Goal: Task Accomplishment & Management: Manage account settings

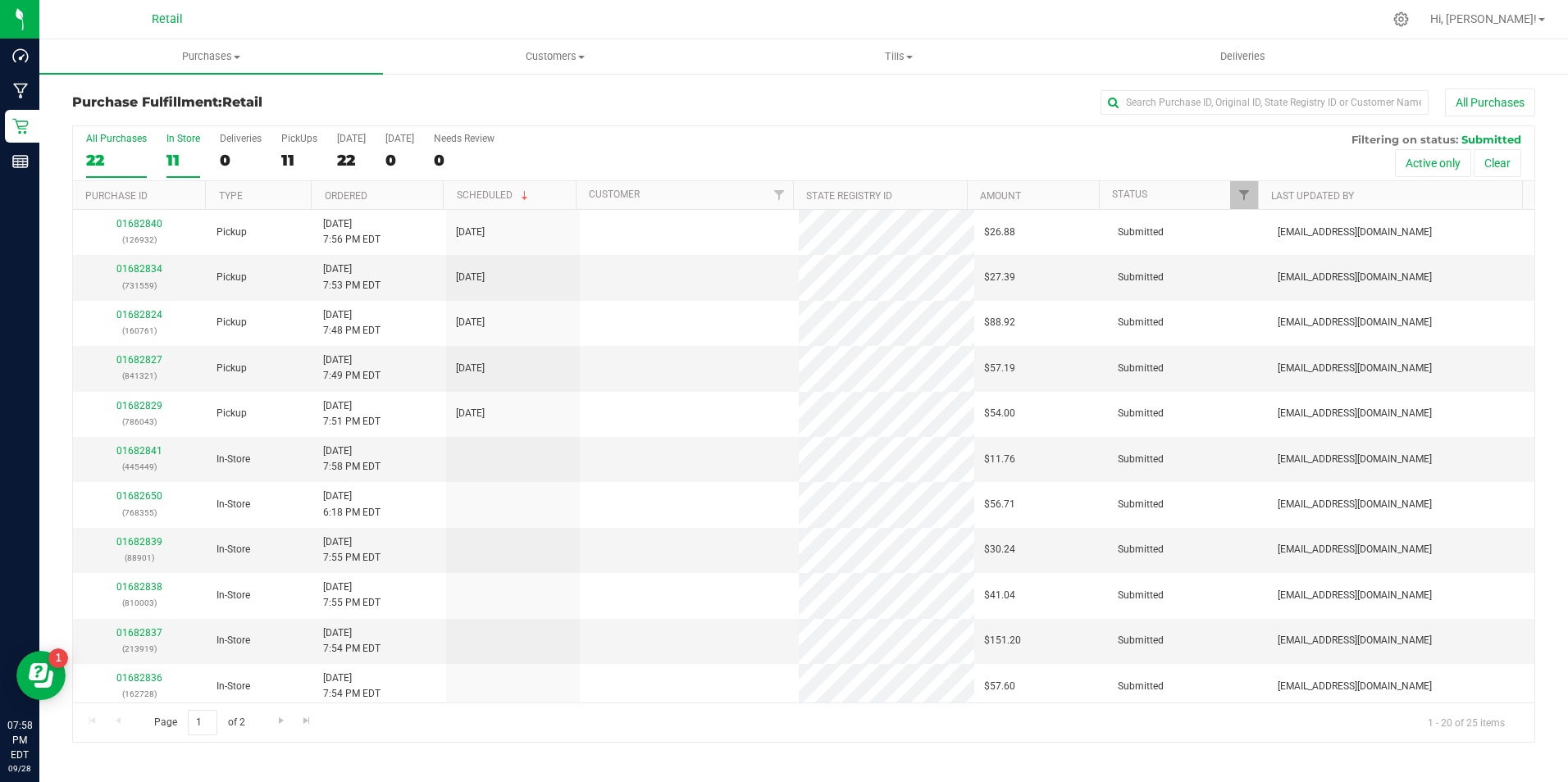
drag, startPoint x: 0, startPoint y: 0, endPoint x: 184, endPoint y: 159, distance: 243.2
click at [184, 159] on div "11" at bounding box center [183, 161] width 34 height 19
click at [0, 0] on input "In Store 11" at bounding box center [0, 0] width 0 height 0
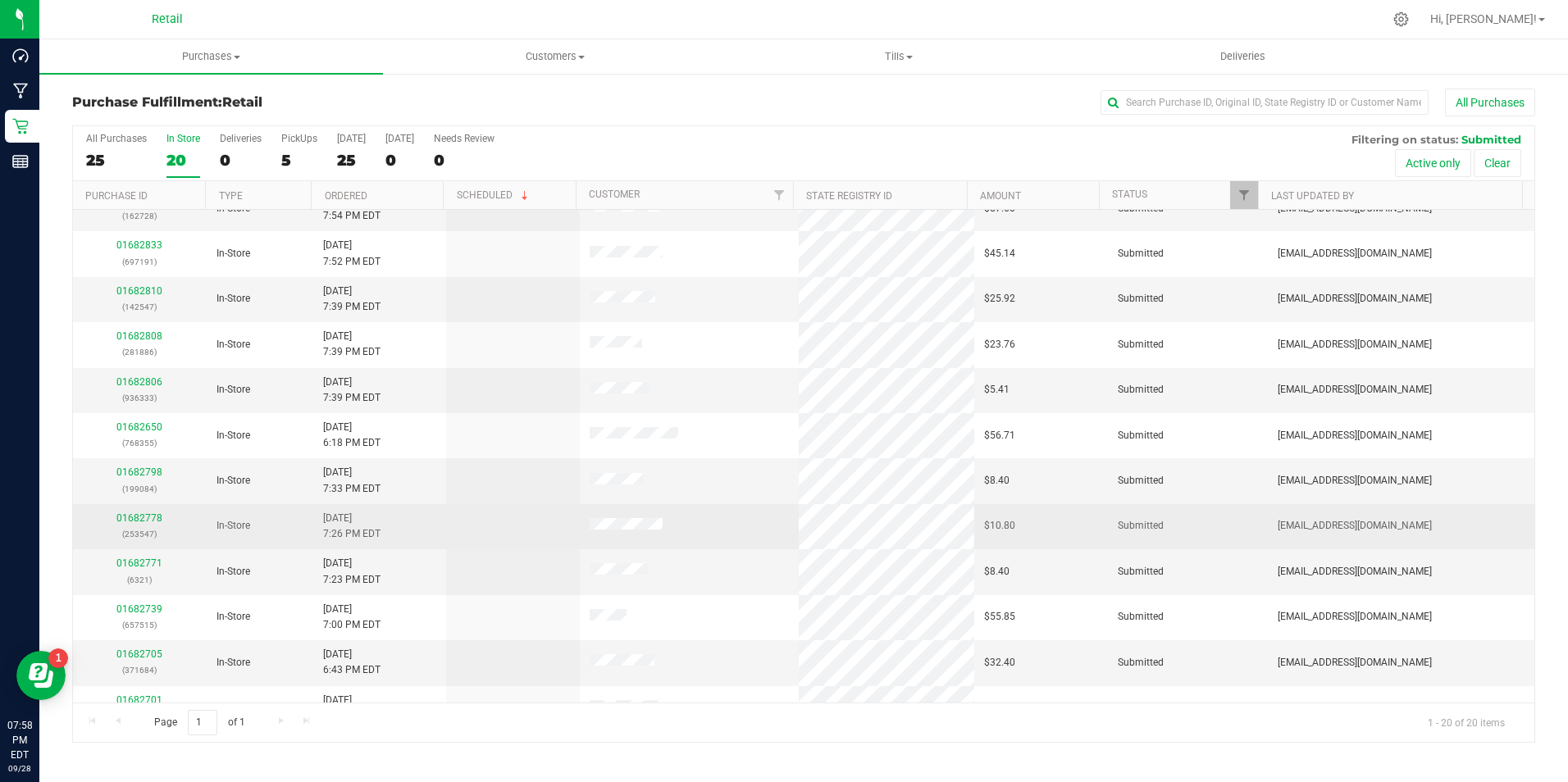
scroll to position [87, 0]
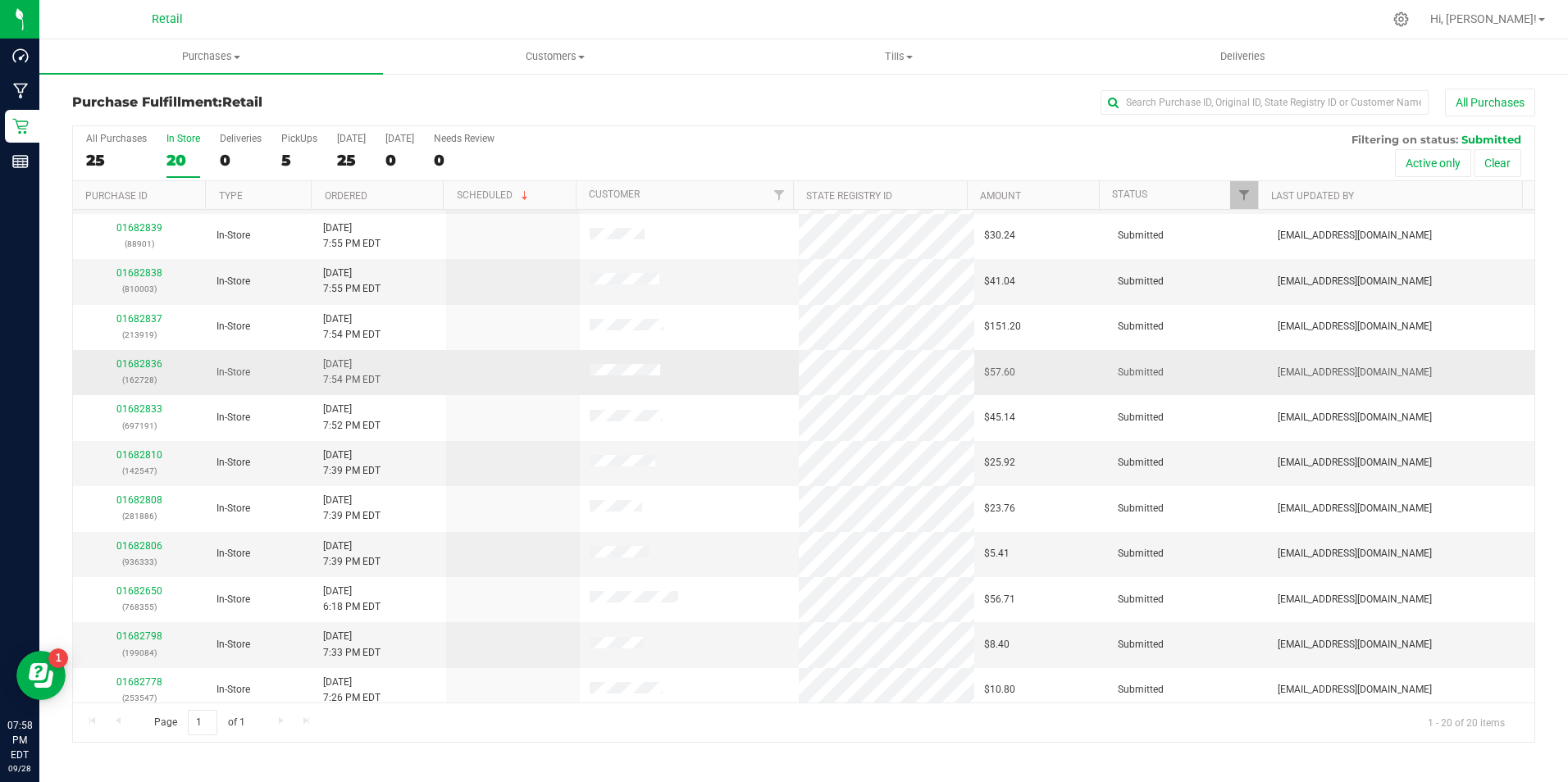
click at [613, 366] on span at bounding box center [625, 372] width 71 height 16
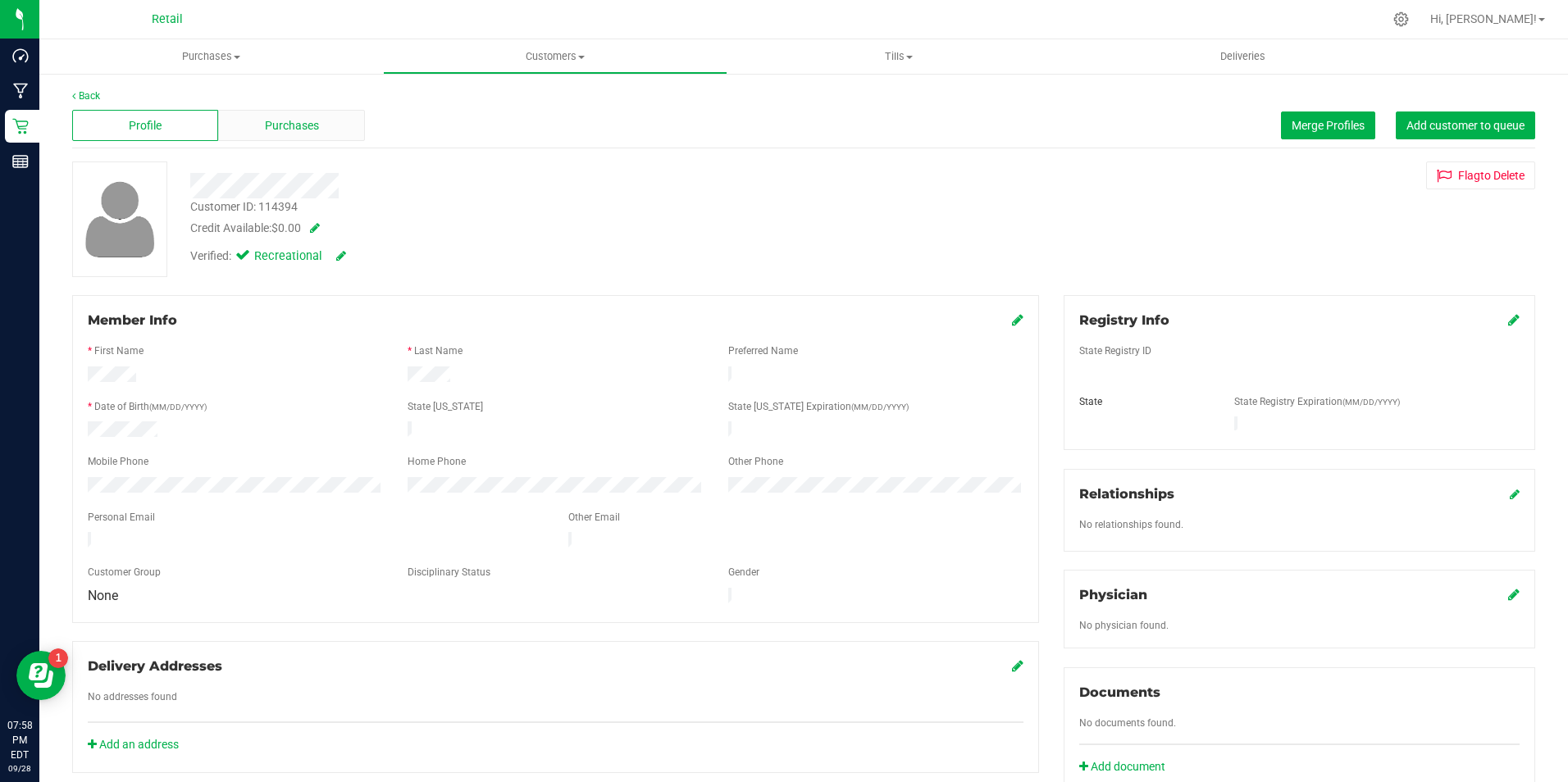
click at [265, 137] on div "Purchases" at bounding box center [290, 125] width 146 height 31
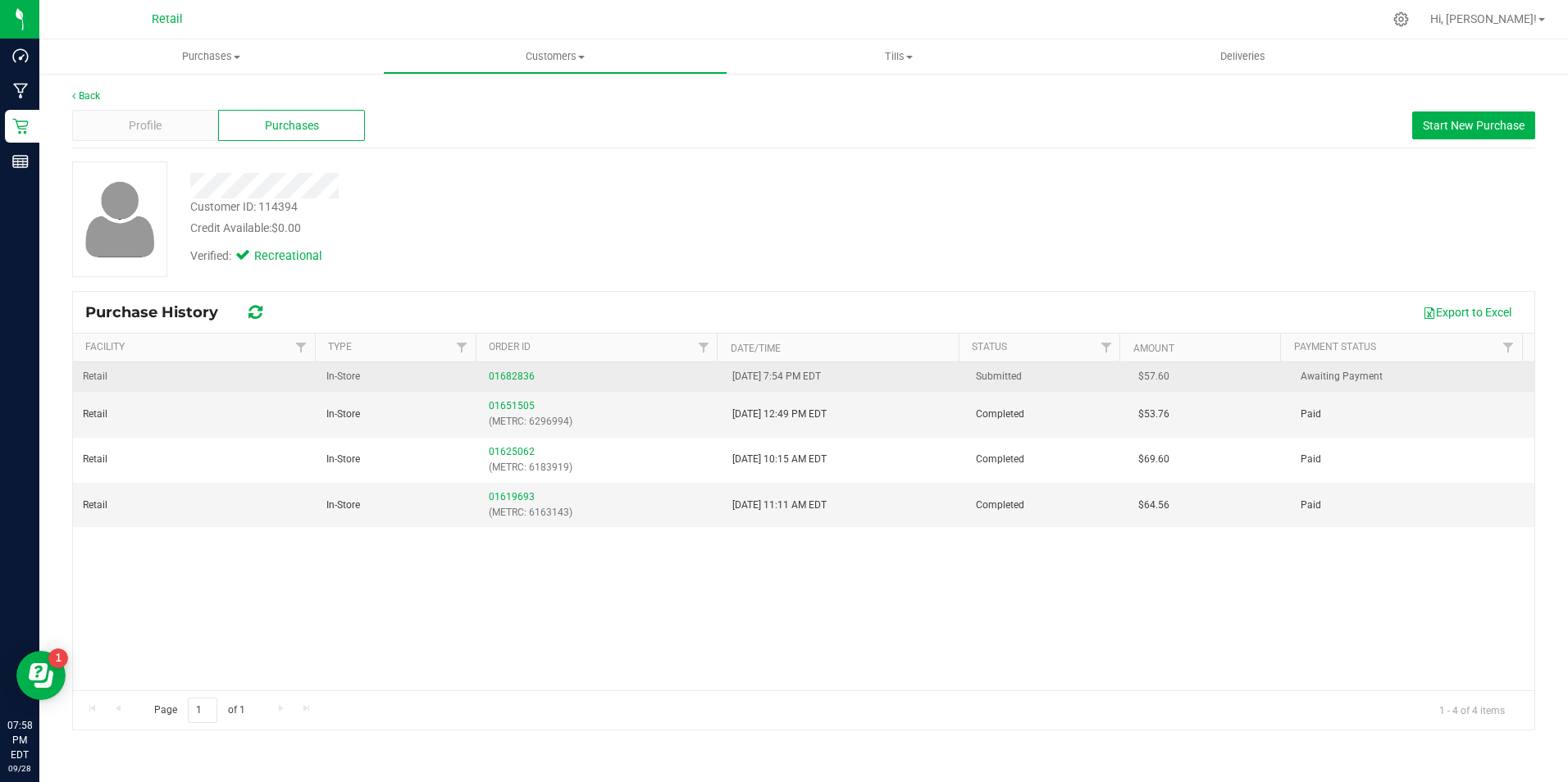
click at [501, 369] on div "01682836" at bounding box center [601, 377] width 224 height 16
click at [500, 376] on link "01682836" at bounding box center [512, 376] width 46 height 11
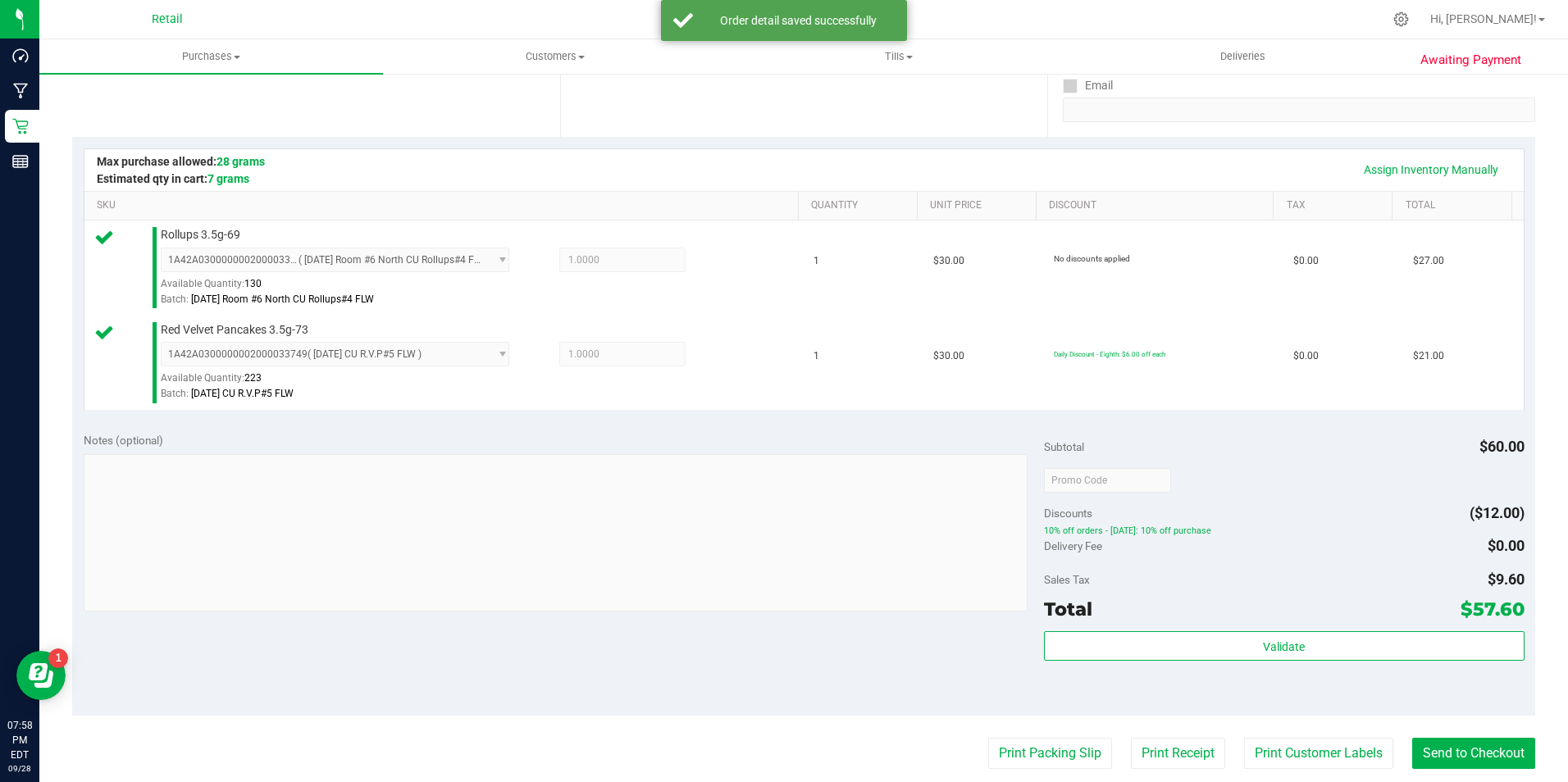
scroll to position [370, 0]
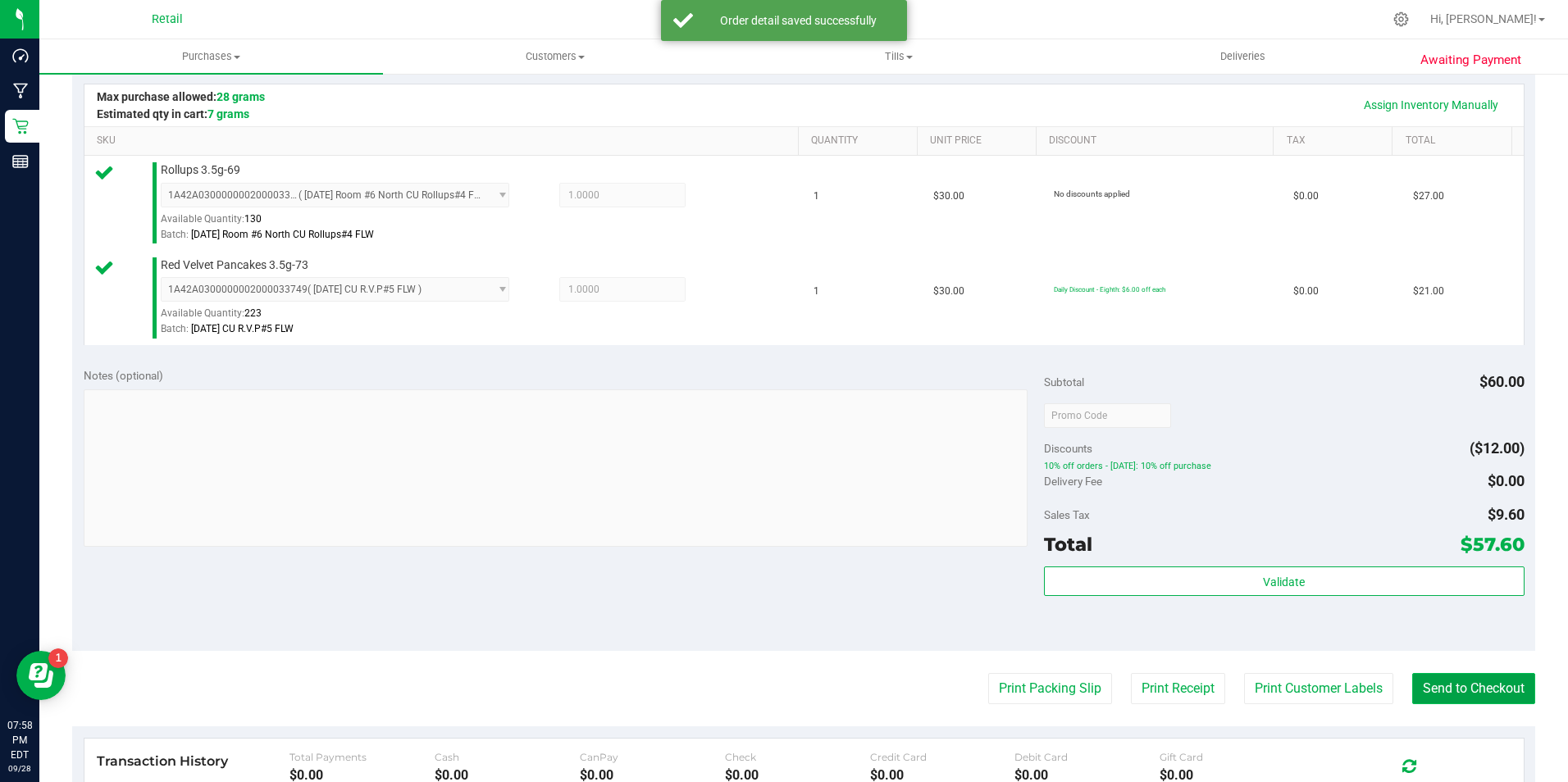
click at [1433, 692] on button "Send to Checkout" at bounding box center [1474, 689] width 123 height 31
